Goal: Task Accomplishment & Management: Complete application form

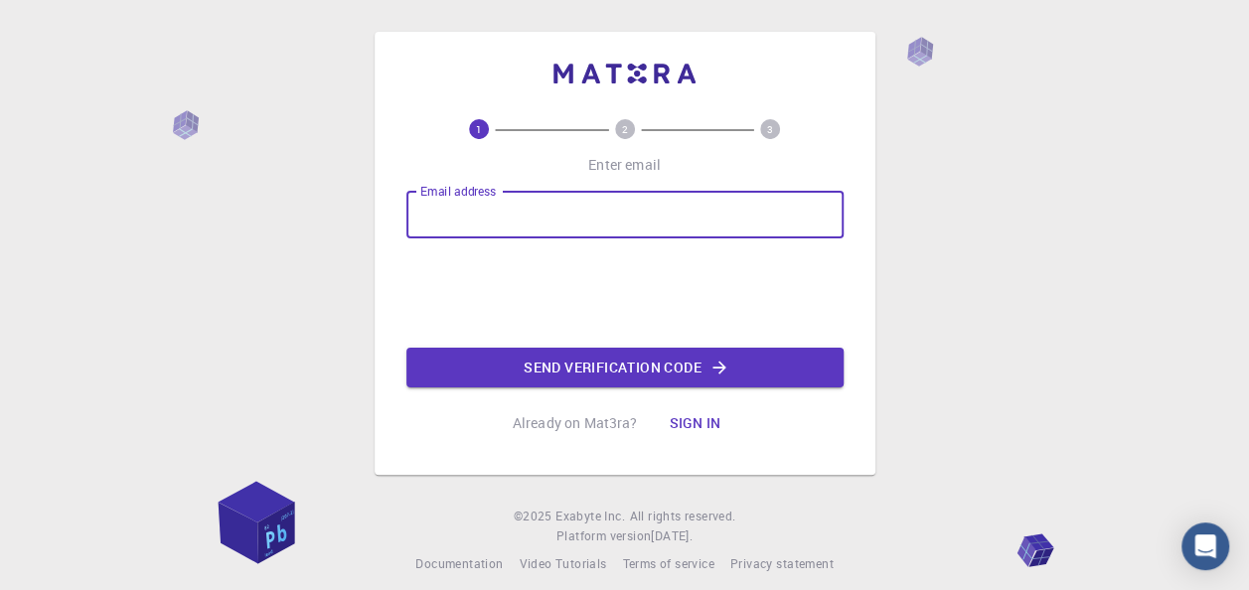
type input "[EMAIL_ADDRESS][DOMAIN_NAME]"
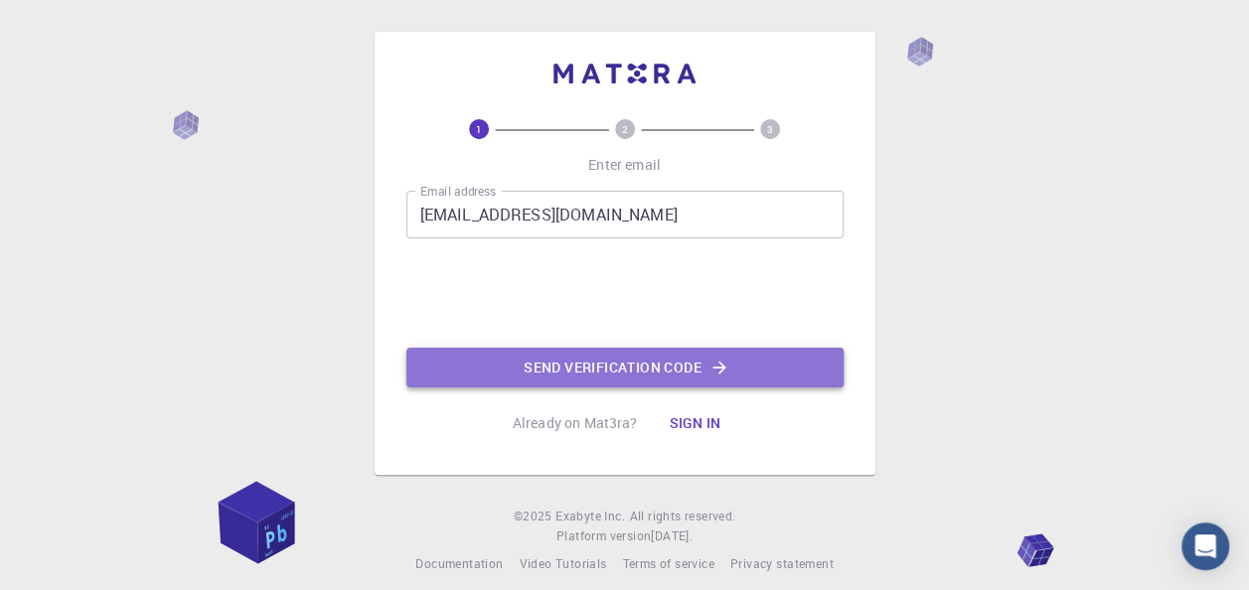
click at [536, 372] on button "Send verification code" at bounding box center [624, 368] width 437 height 40
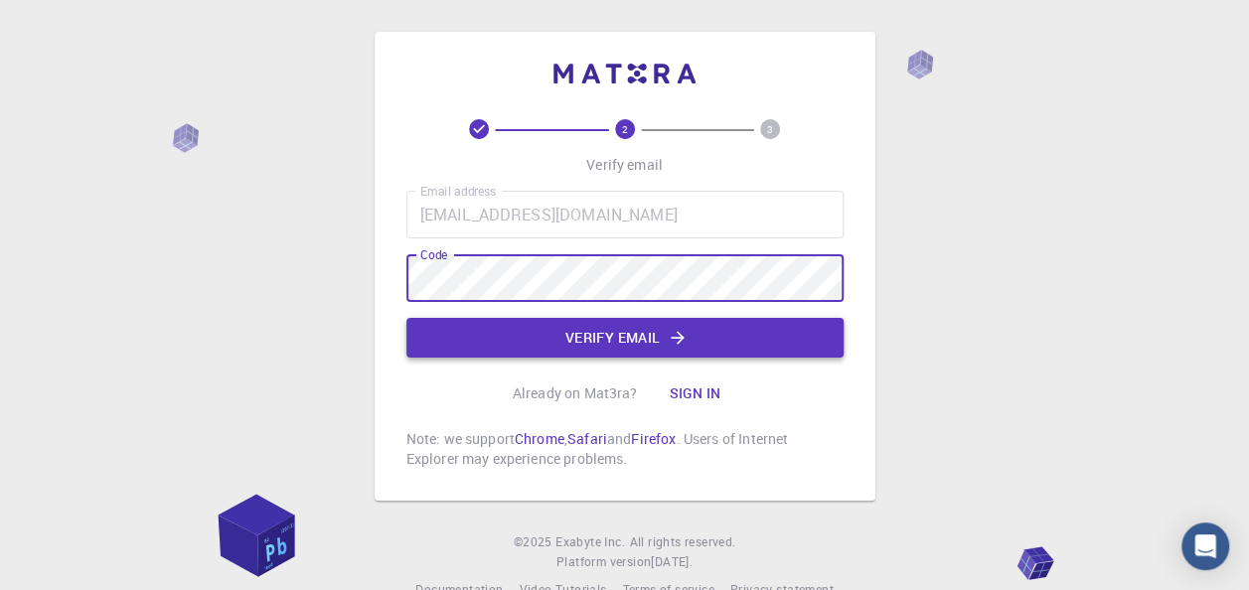
click at [568, 336] on button "Verify email" at bounding box center [624, 338] width 437 height 40
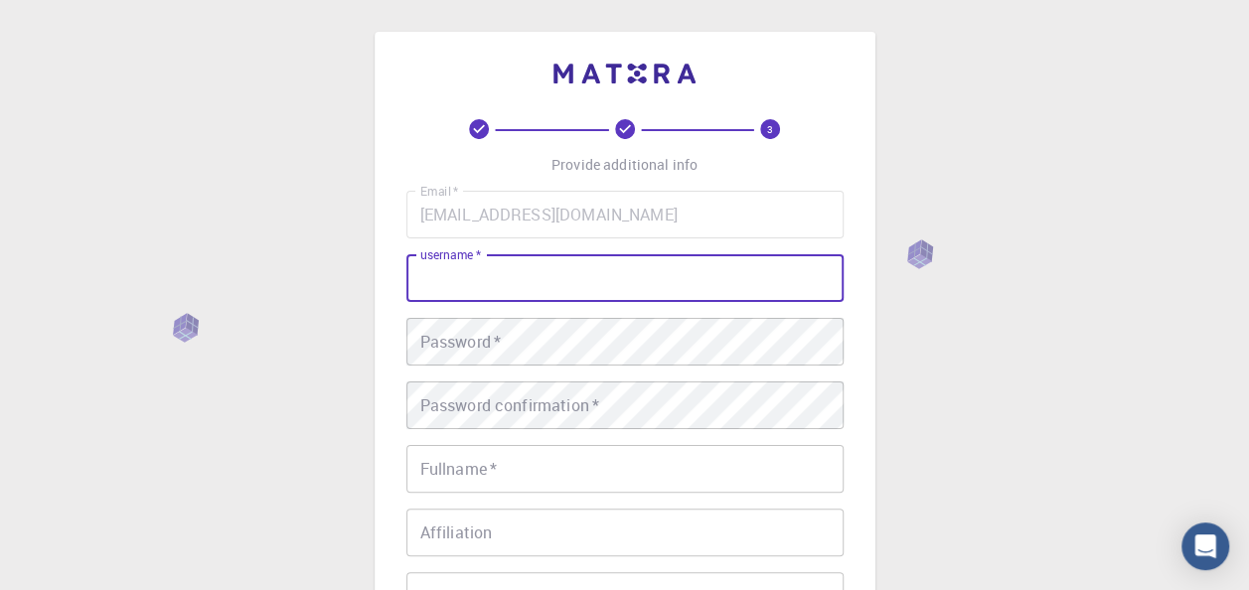
click at [558, 294] on input "username   *" at bounding box center [624, 278] width 437 height 48
type input "pimwadee"
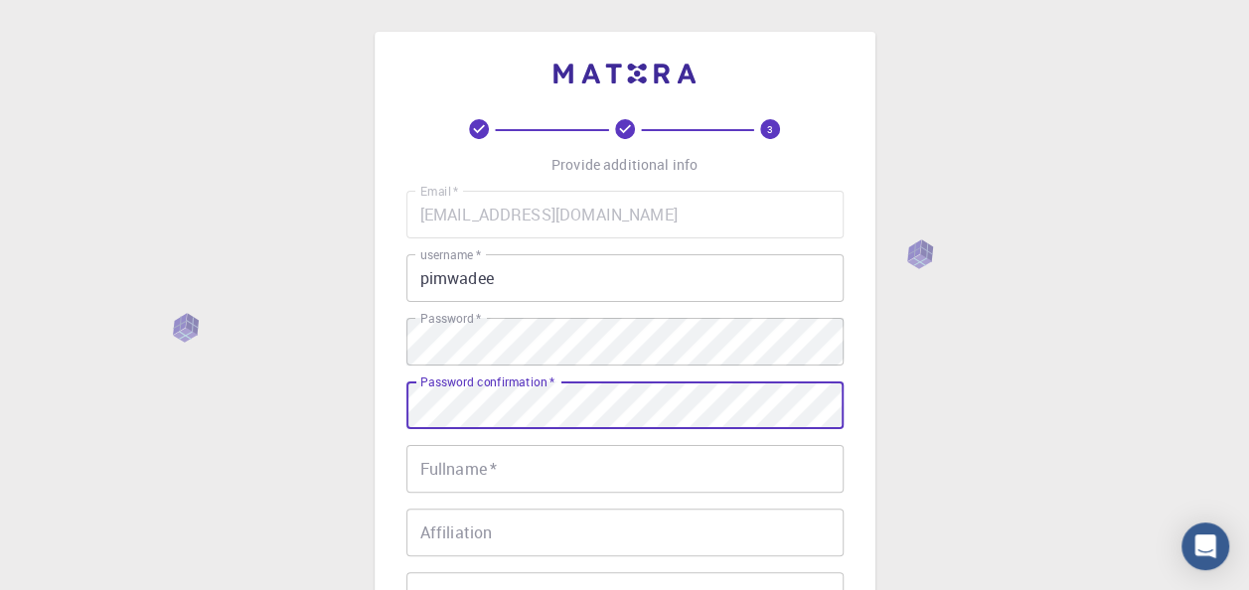
click at [501, 485] on input "Fullname   *" at bounding box center [624, 469] width 437 height 48
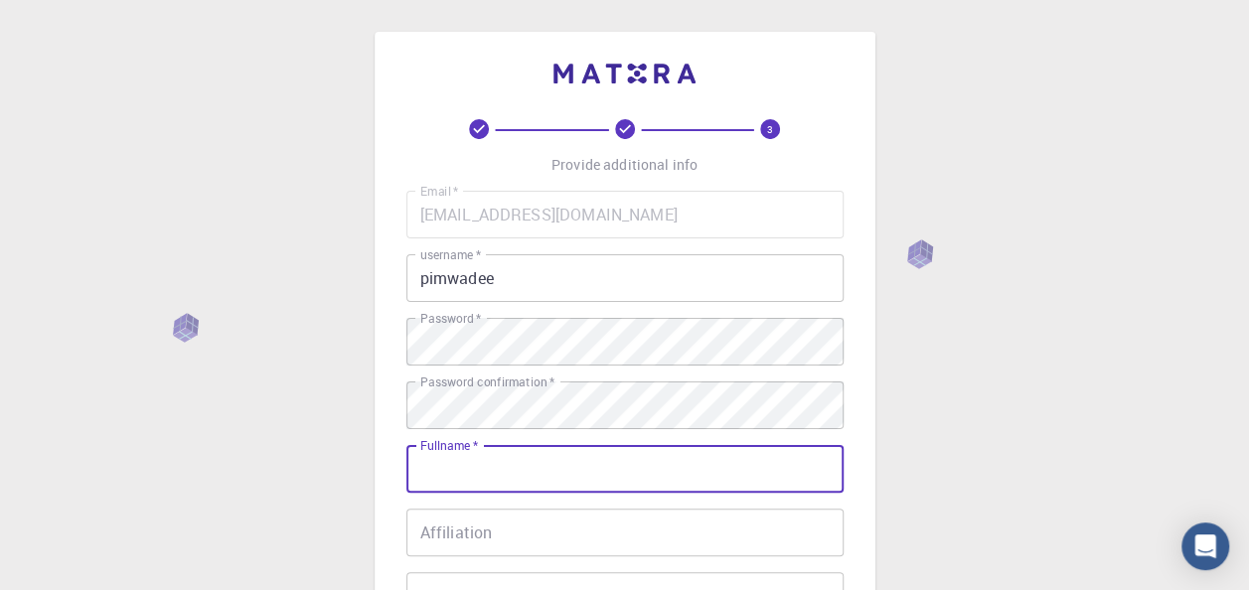
type input "Pimwadee Eomthurapote"
type input "[PHONE_NUMBER]"
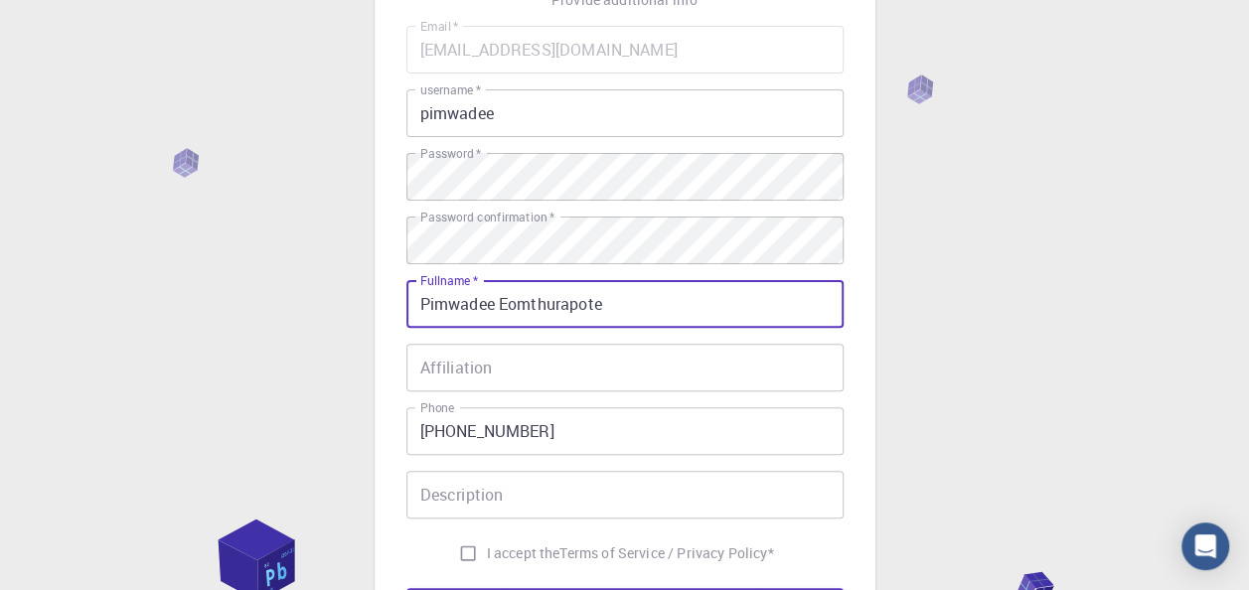
scroll to position [298, 0]
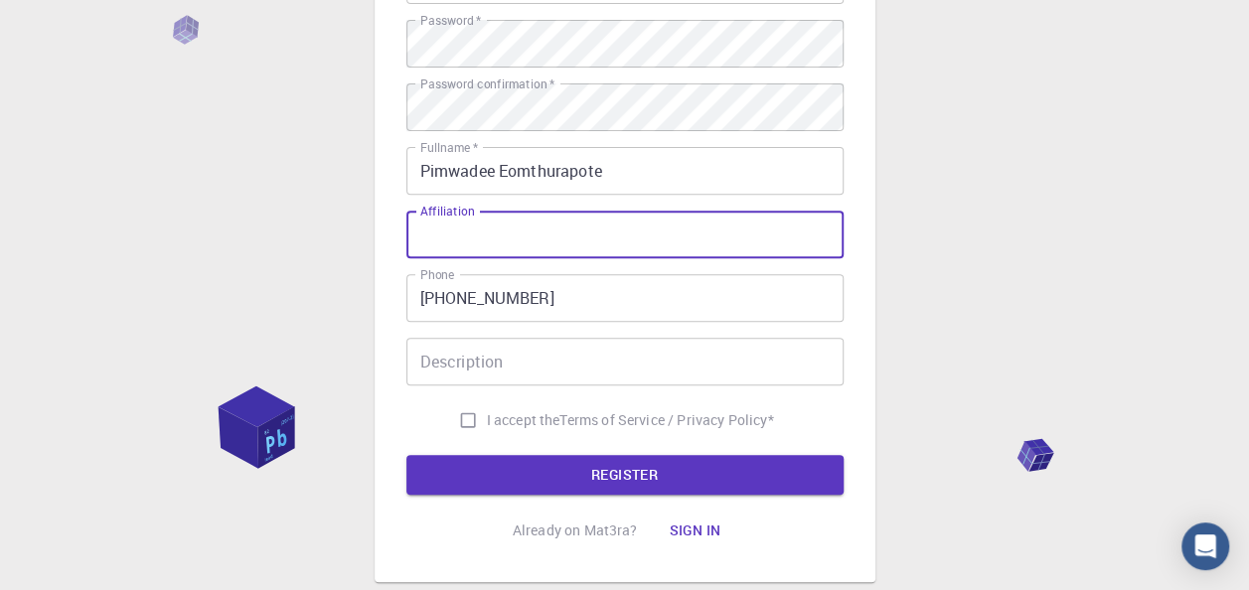
click at [481, 242] on input "Affiliation" at bounding box center [624, 235] width 437 height 48
type input "Faculty of Architecture and"
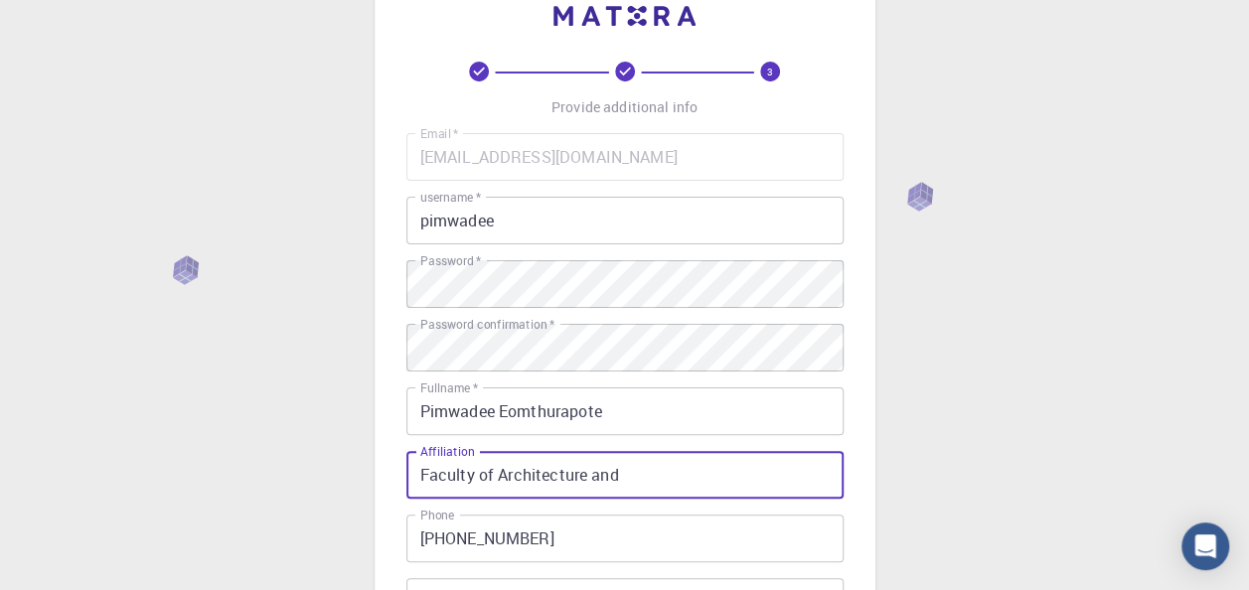
scroll to position [0, 0]
